Goal: Task Accomplishment & Management: Use online tool/utility

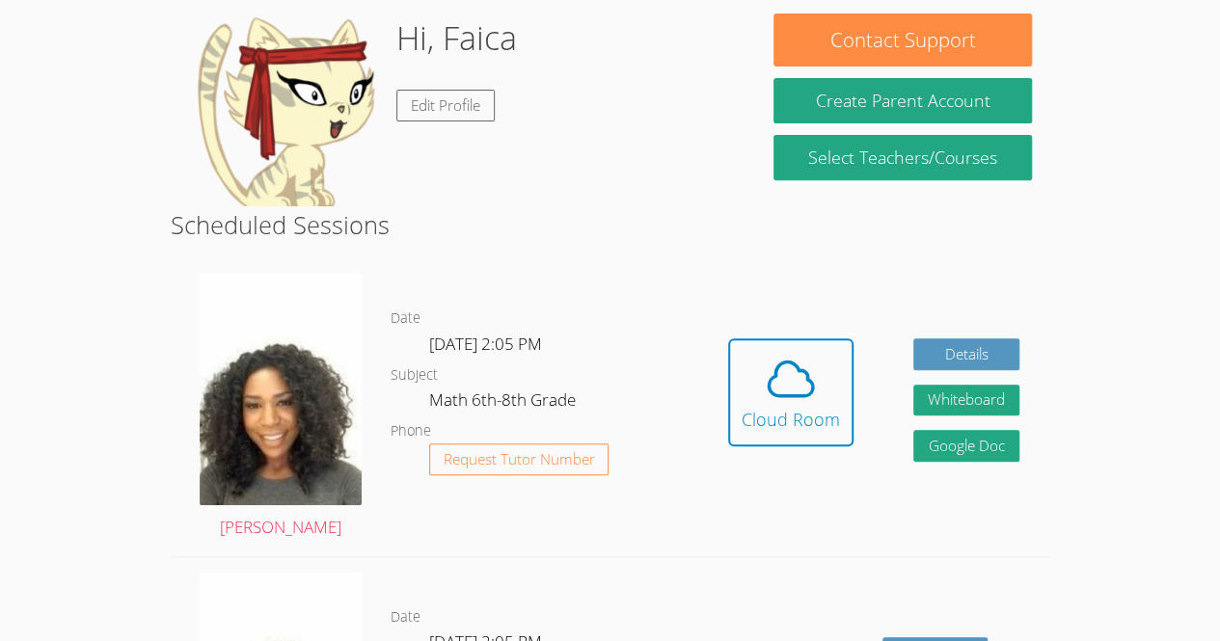
scroll to position [310, 0]
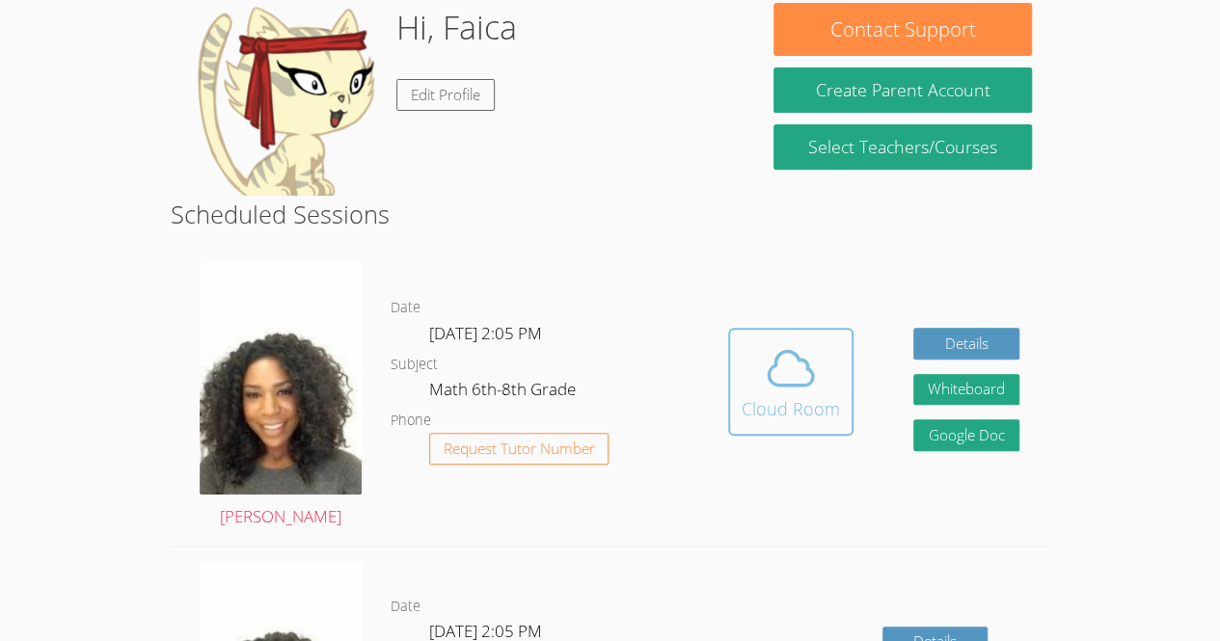
click at [800, 377] on icon at bounding box center [791, 368] width 54 height 54
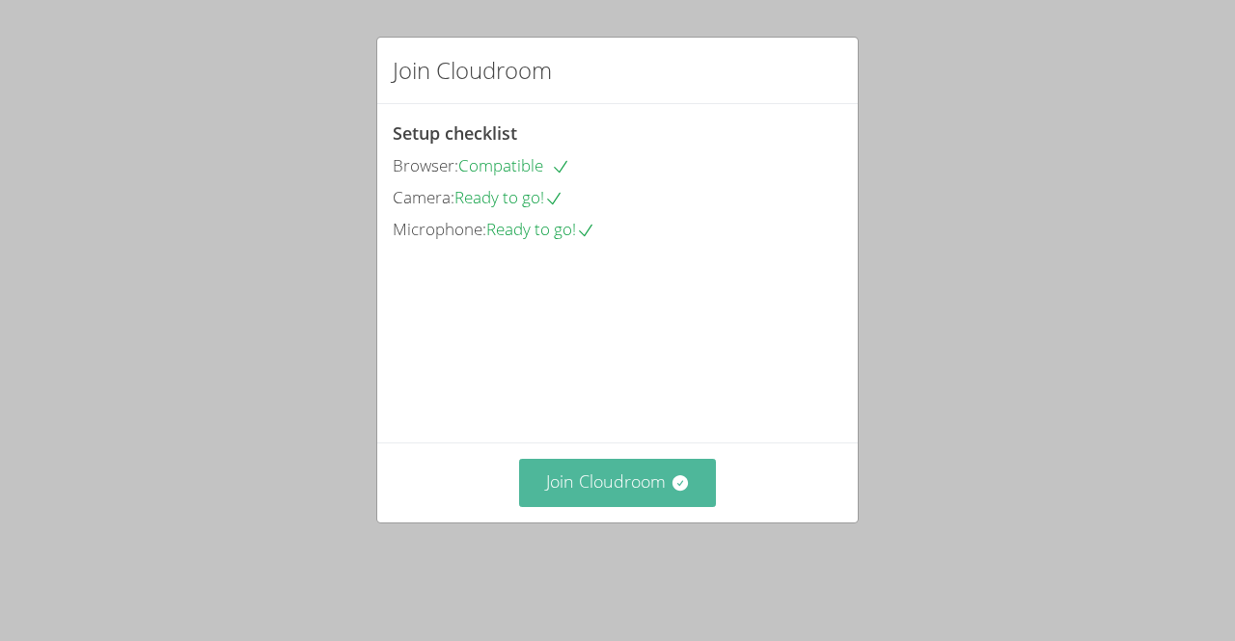
click at [654, 506] on button "Join Cloudroom" at bounding box center [618, 482] width 198 height 47
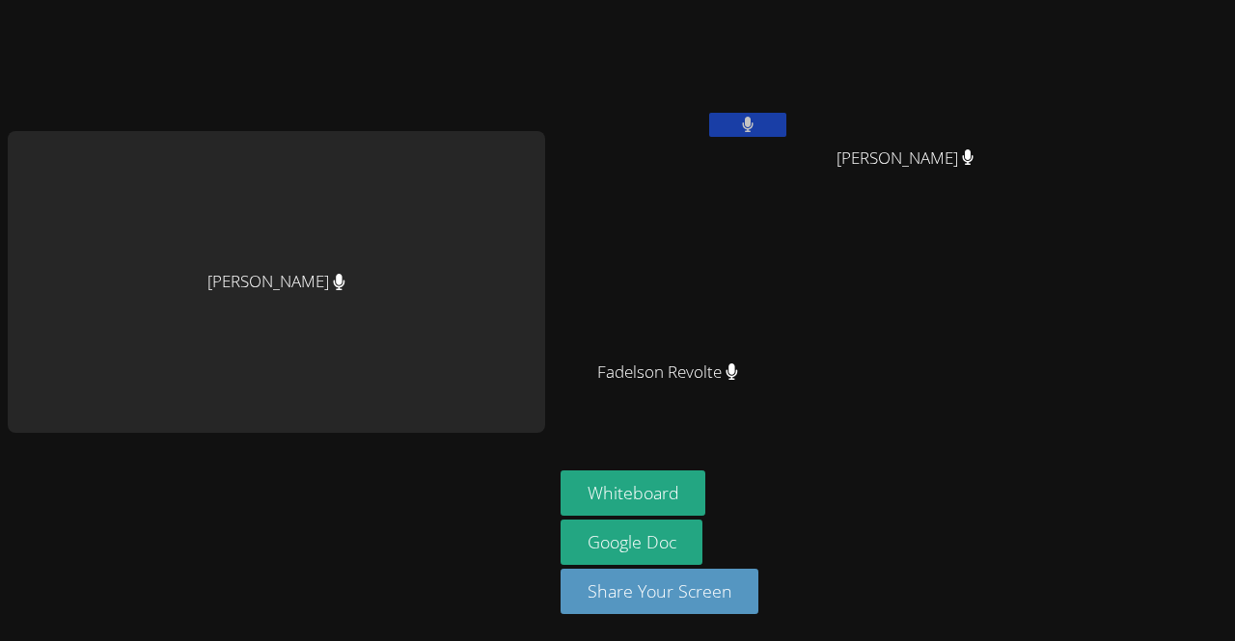
click at [752, 117] on button at bounding box center [747, 125] width 77 height 24
click at [752, 123] on icon at bounding box center [747, 125] width 20 height 16
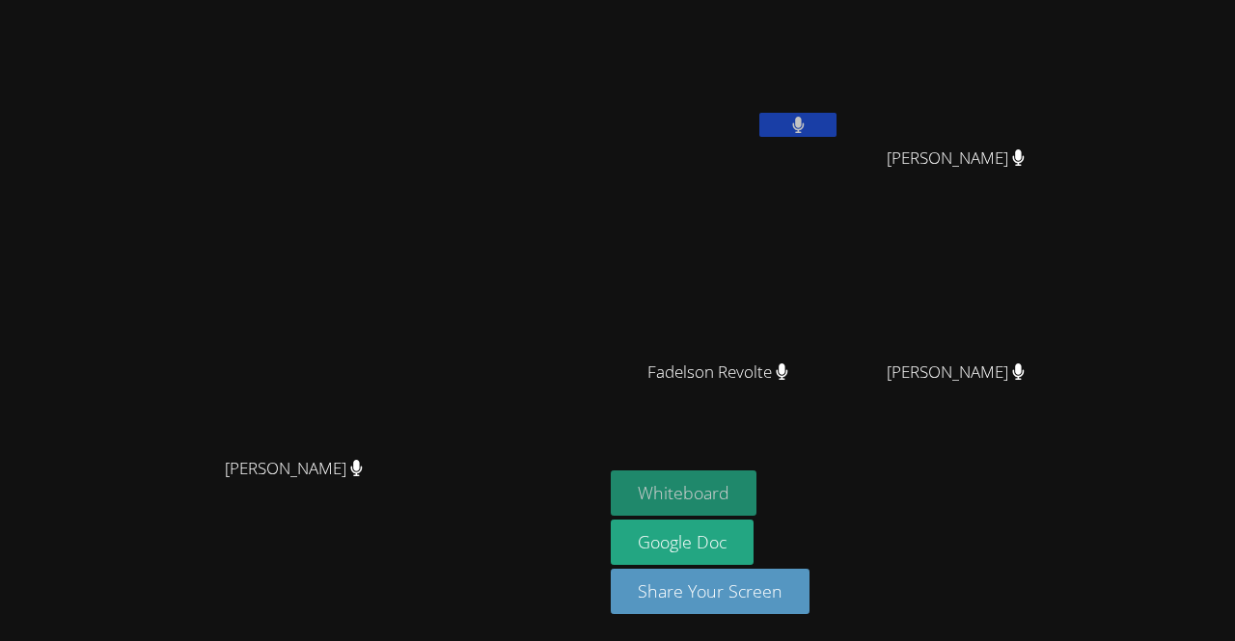
click at [756, 508] on button "Whiteboard" at bounding box center [684, 493] width 146 height 45
click at [804, 119] on icon at bounding box center [798, 125] width 13 height 16
click at [836, 122] on button at bounding box center [797, 125] width 77 height 24
click at [804, 122] on icon at bounding box center [798, 125] width 13 height 16
click at [797, 123] on icon at bounding box center [798, 125] width 20 height 16
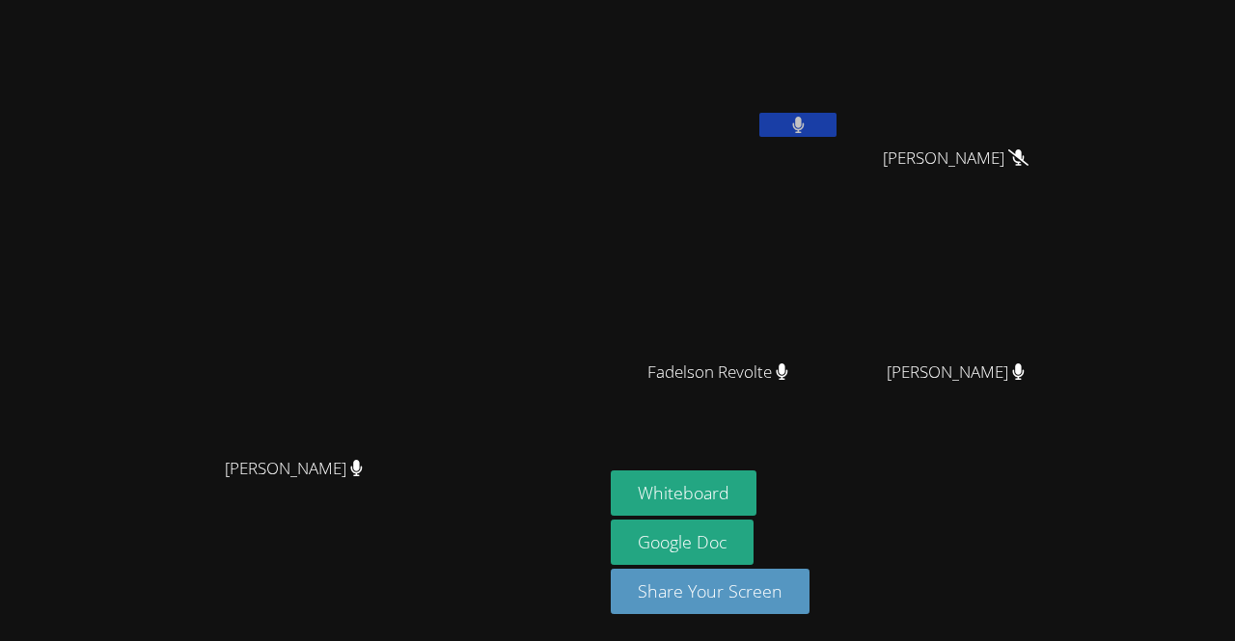
click at [797, 124] on icon at bounding box center [798, 125] width 12 height 16
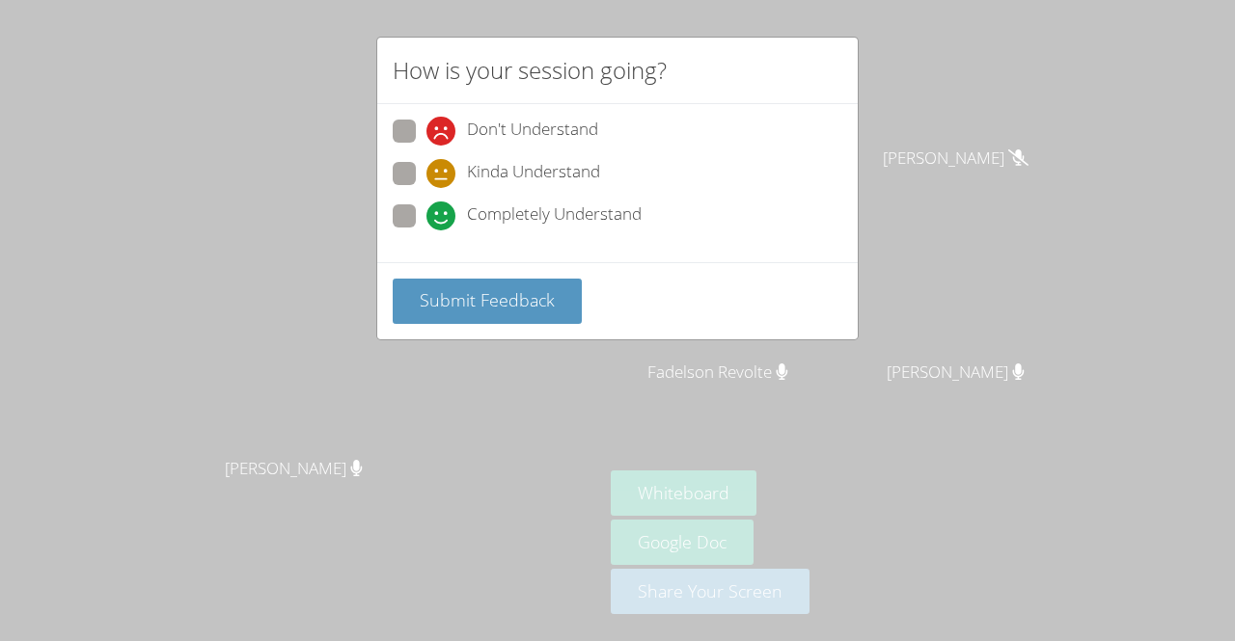
click at [434, 217] on icon at bounding box center [440, 216] width 29 height 29
click at [434, 217] on input "Completely Understand" at bounding box center [434, 212] width 16 height 16
radio input "true"
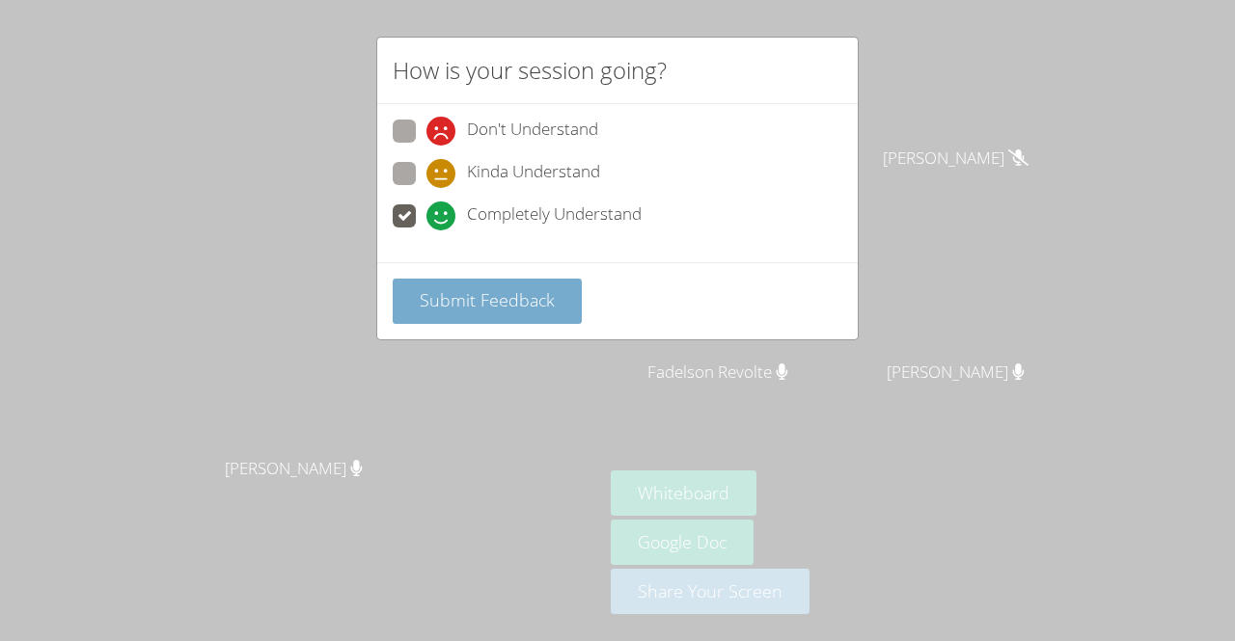
click at [481, 291] on span "Submit Feedback" at bounding box center [487, 299] width 135 height 23
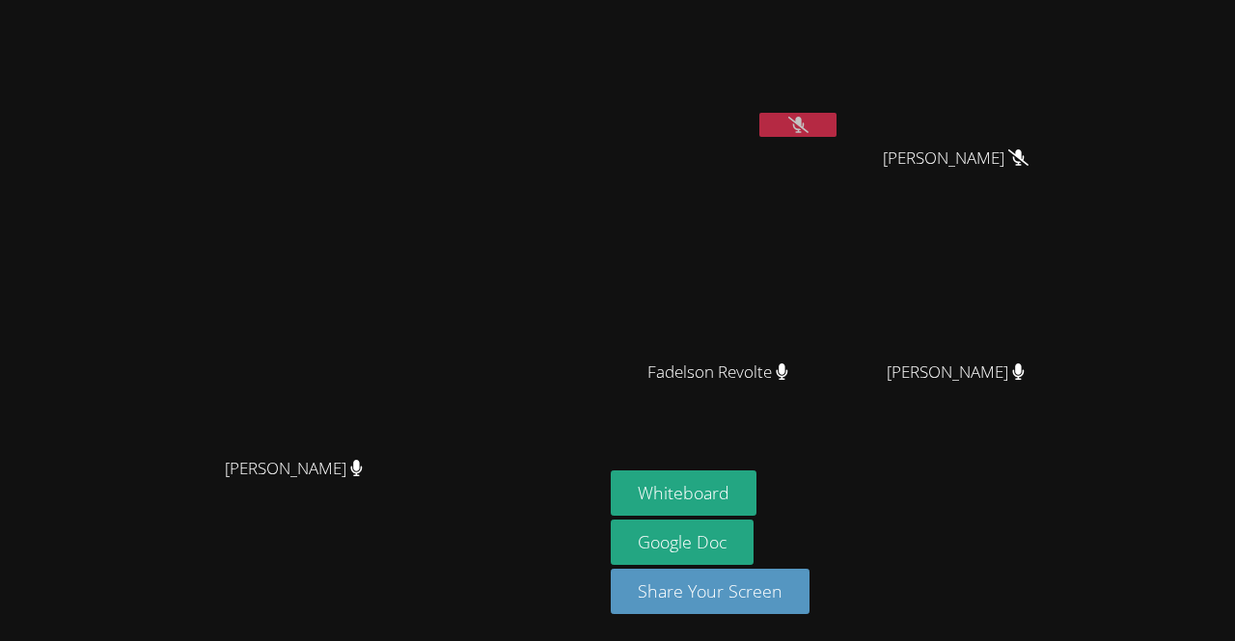
click at [836, 134] on button at bounding box center [797, 125] width 77 height 24
click at [836, 136] on button at bounding box center [797, 125] width 77 height 24
click at [836, 133] on button at bounding box center [797, 125] width 77 height 24
click at [353, 360] on video at bounding box center [301, 282] width 289 height 331
click at [1075, 405] on div "Leynie Delva" at bounding box center [963, 389] width 230 height 77
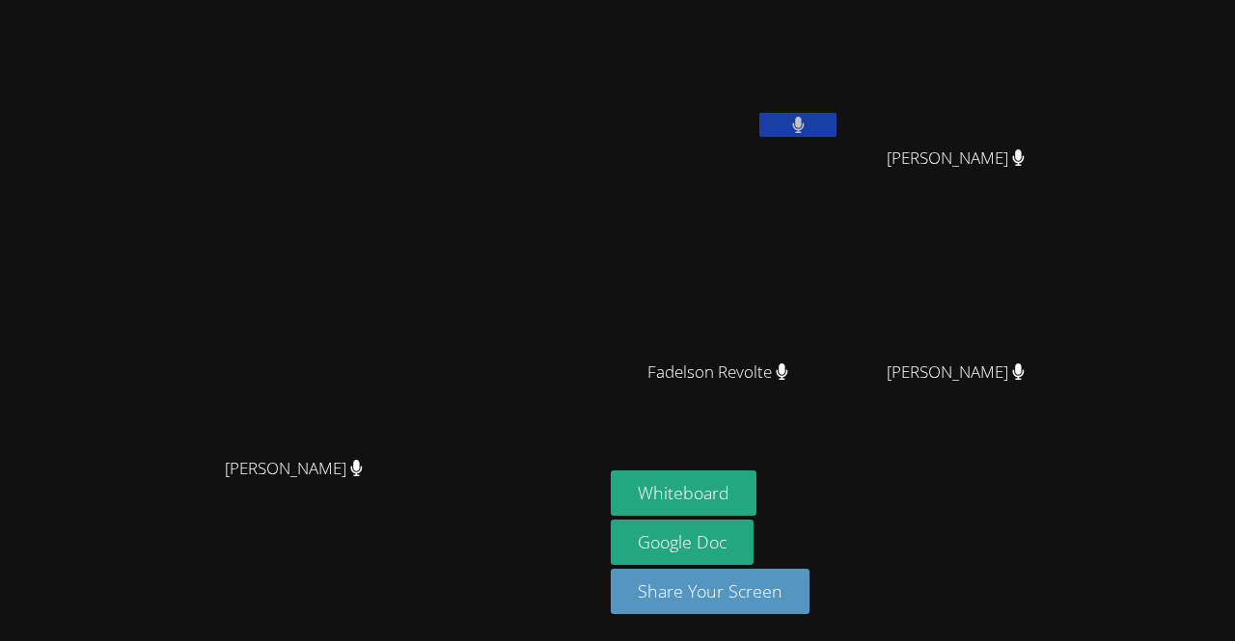
click at [1067, 507] on div "Whiteboard Google Doc Share Your Screen" at bounding box center [844, 550] width 467 height 159
